Goal: Task Accomplishment & Management: Manage account settings

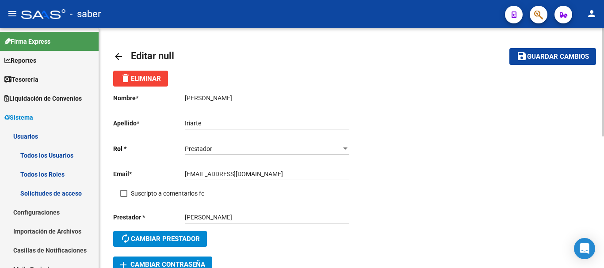
click at [114, 53] on mat-icon "arrow_back" at bounding box center [118, 56] width 11 height 11
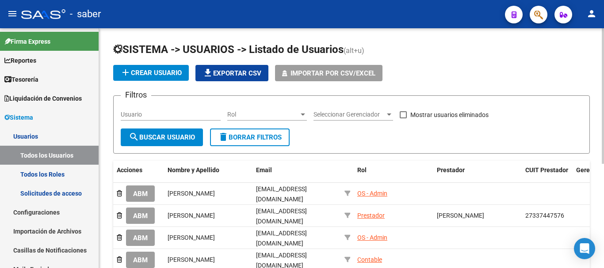
click at [142, 115] on input "Usuario" at bounding box center [171, 115] width 100 height 8
click at [157, 133] on span "search Buscar Usuario" at bounding box center [162, 137] width 66 height 8
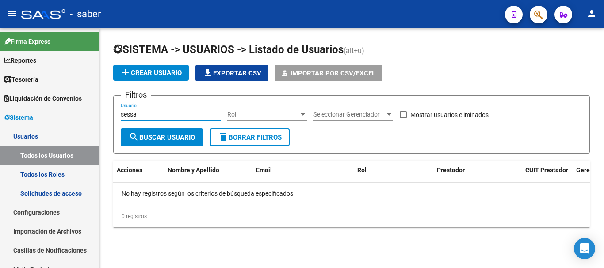
click at [115, 108] on form "Filtros sessa Usuario Rol Rol Seleccionar Gerenciador Seleccionar Gerenciador M…" at bounding box center [351, 124] width 476 height 58
type input "sessa"
click at [151, 144] on button "search Buscar Usuario" at bounding box center [162, 138] width 82 height 18
click at [78, 191] on link "Solicitudes de acceso" at bounding box center [49, 193] width 99 height 19
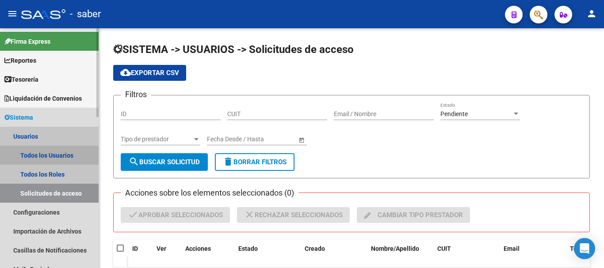
click at [38, 156] on link "Todos los Usuarios" at bounding box center [49, 155] width 99 height 19
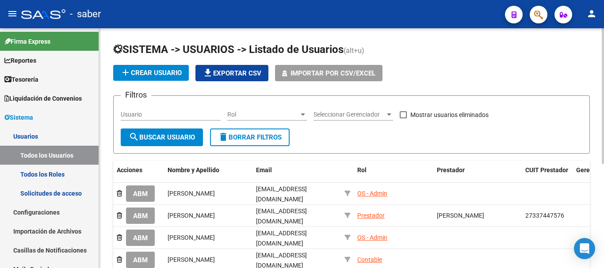
click at [126, 119] on div "Usuario" at bounding box center [171, 112] width 100 height 18
click at [127, 116] on input "Usuario" at bounding box center [171, 115] width 100 height 8
type input "sessa"
click at [150, 135] on span "search Buscar Usuario" at bounding box center [162, 137] width 66 height 8
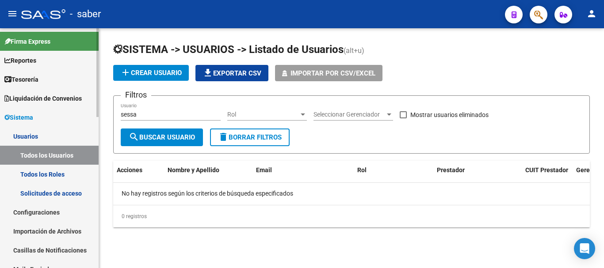
click at [58, 188] on link "Solicitudes de acceso" at bounding box center [49, 193] width 99 height 19
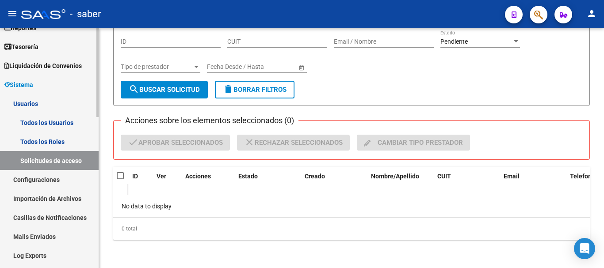
scroll to position [44, 0]
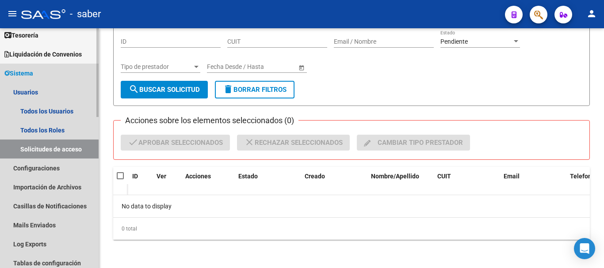
click at [24, 71] on span "Sistema" at bounding box center [18, 73] width 29 height 10
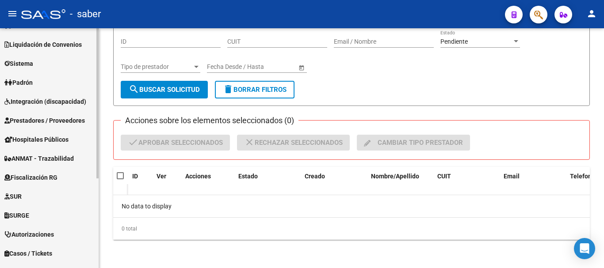
scroll to position [11, 0]
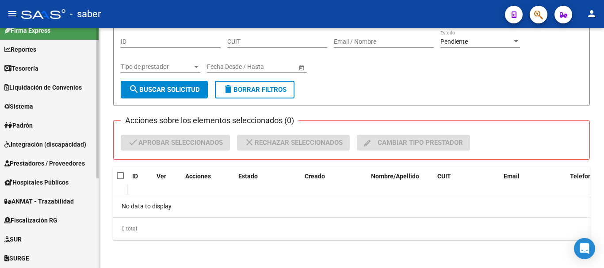
click at [72, 164] on span "Prestadores / Proveedores" at bounding box center [44, 164] width 80 height 10
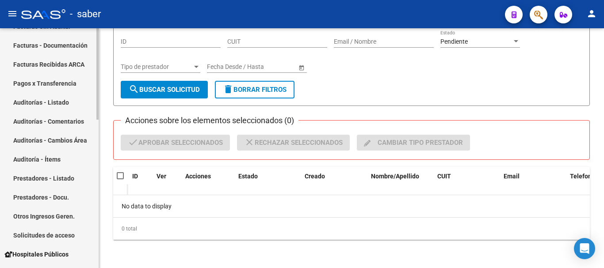
scroll to position [188, 0]
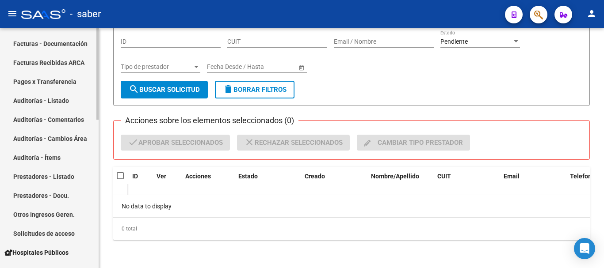
click at [56, 233] on link "Solicitudes de acceso" at bounding box center [49, 233] width 99 height 19
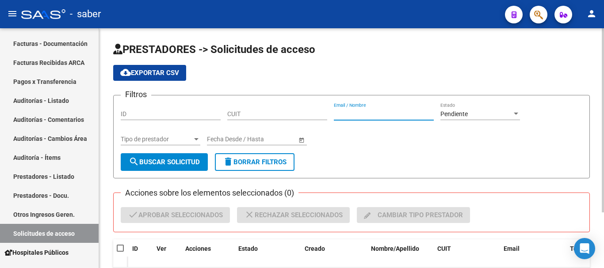
click at [347, 111] on input "Email / Nombre" at bounding box center [384, 114] width 100 height 8
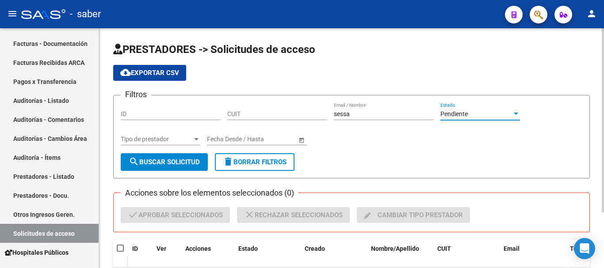
click at [479, 114] on div "Pendiente" at bounding box center [476, 114] width 72 height 8
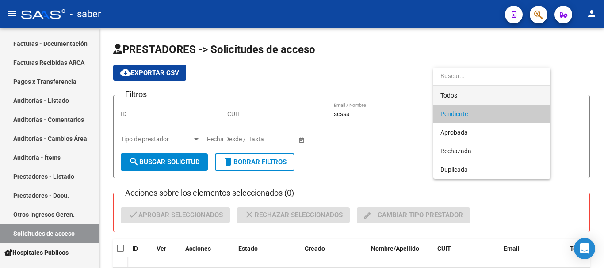
click at [470, 94] on span "Todos" at bounding box center [491, 95] width 103 height 19
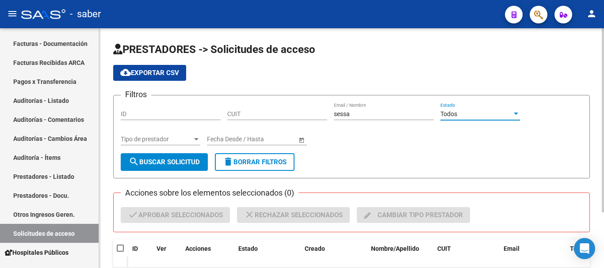
click at [163, 160] on span "search Buscar solicitud" at bounding box center [164, 162] width 71 height 8
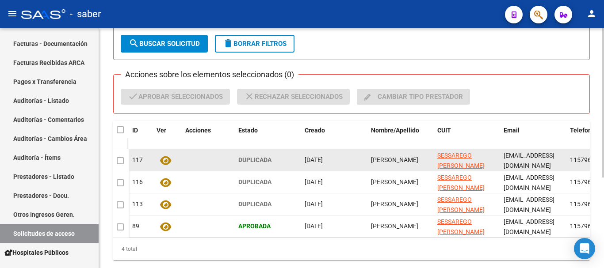
scroll to position [133, 0]
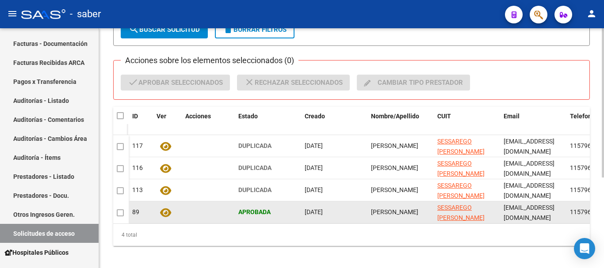
drag, startPoint x: 304, startPoint y: 209, endPoint x: 354, endPoint y: 211, distance: 50.4
click at [354, 211] on datatable-body-cell "[DATE]" at bounding box center [334, 212] width 66 height 22
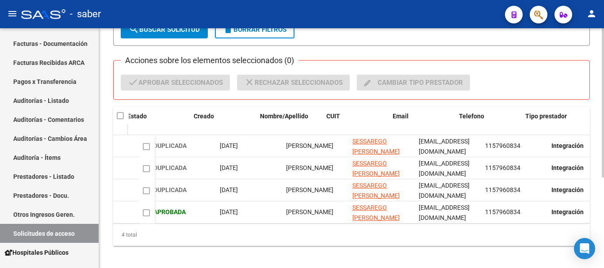
scroll to position [0, 0]
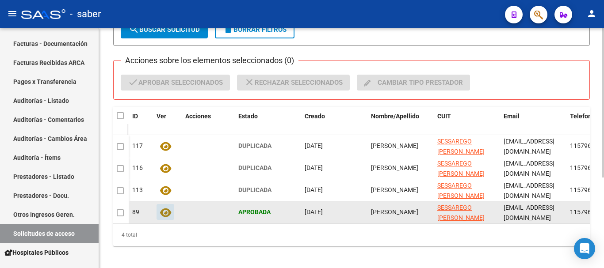
click at [164, 214] on icon at bounding box center [165, 213] width 11 height 10
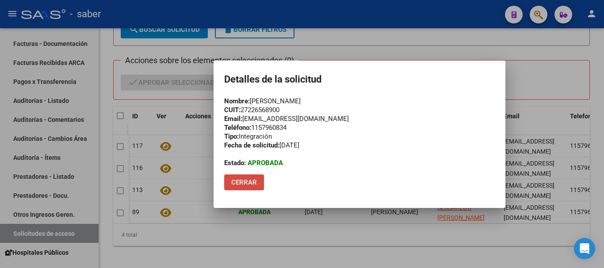
click at [248, 182] on span "Cerrar" at bounding box center [244, 183] width 26 height 8
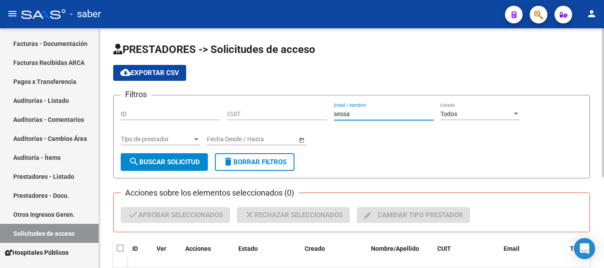
drag, startPoint x: 358, startPoint y: 116, endPoint x: 304, endPoint y: 115, distance: 53.5
click at [304, 115] on div "Filtros ID CUIT sessa Email / Nombre Todos Estado Tipo de prestador Tipo de pre…" at bounding box center [351, 128] width 461 height 51
type input "grub"
click at [197, 160] on span "search Buscar solicitud" at bounding box center [164, 162] width 71 height 8
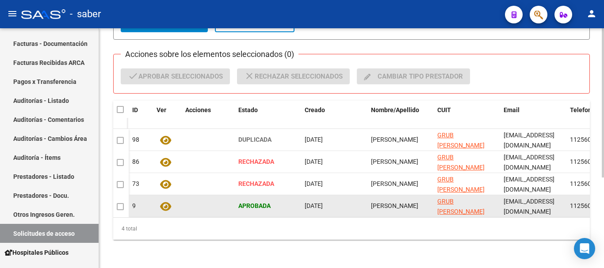
click at [118, 203] on span at bounding box center [120, 206] width 7 height 7
click at [166, 201] on icon at bounding box center [165, 206] width 11 height 10
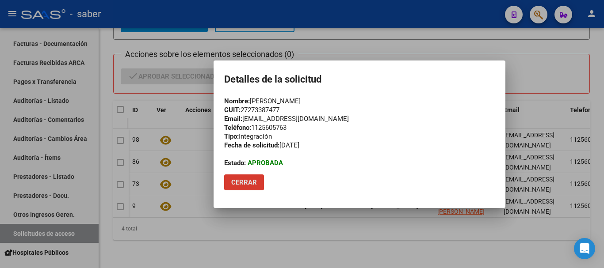
click at [239, 182] on span "Cerrar" at bounding box center [244, 183] width 26 height 8
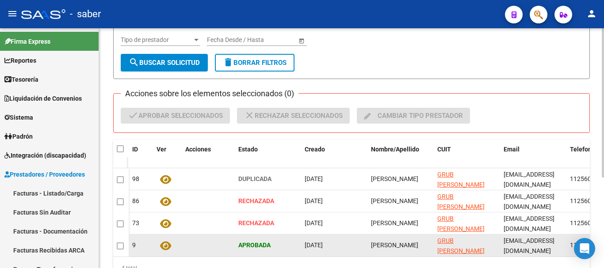
scroll to position [145, 0]
